Goal: Task Accomplishment & Management: Use online tool/utility

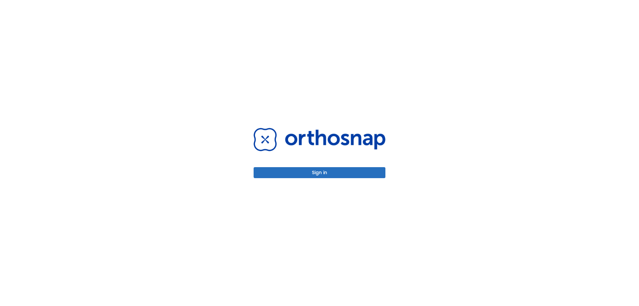
click at [357, 173] on button "Sign in" at bounding box center [320, 172] width 132 height 11
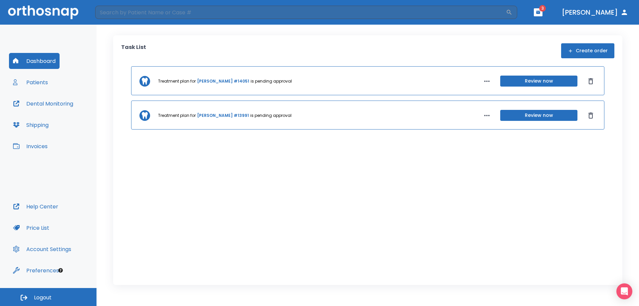
click at [209, 45] on div "Task List Create order" at bounding box center [367, 50] width 493 height 15
